Goal: Check status

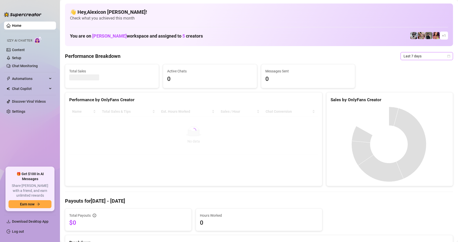
click at [422, 54] on span "Last 7 days" at bounding box center [427, 56] width 47 height 8
click at [413, 96] on div "Custom date" at bounding box center [423, 98] width 45 height 6
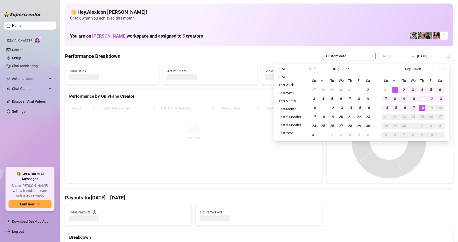
type input "[DATE]"
click at [394, 90] on div "1" at bounding box center [395, 90] width 6 height 6
type input "[DATE]"
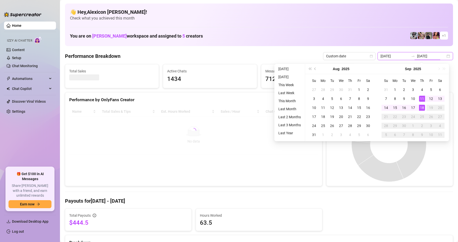
type input "[DATE]"
click at [396, 56] on input "[DATE]" at bounding box center [395, 56] width 29 height 6
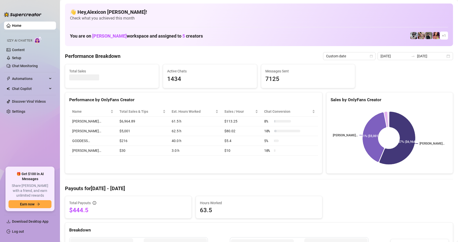
click at [398, 58] on input "[DATE]" at bounding box center [395, 56] width 29 height 6
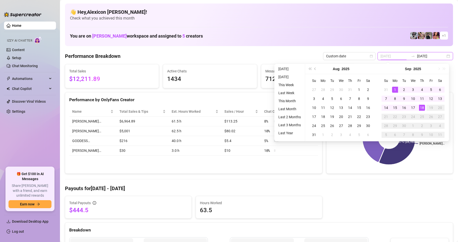
type input "[DATE]"
click at [395, 90] on div "1" at bounding box center [395, 90] width 6 height 6
type input "[DATE]"
click at [422, 109] on div "18" at bounding box center [422, 108] width 6 height 6
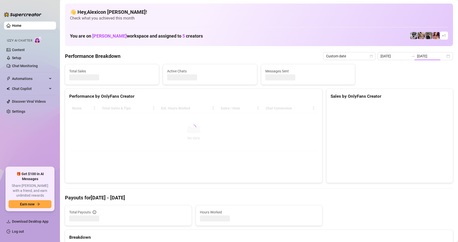
type input "[DATE]"
